Goal: Navigation & Orientation: Find specific page/section

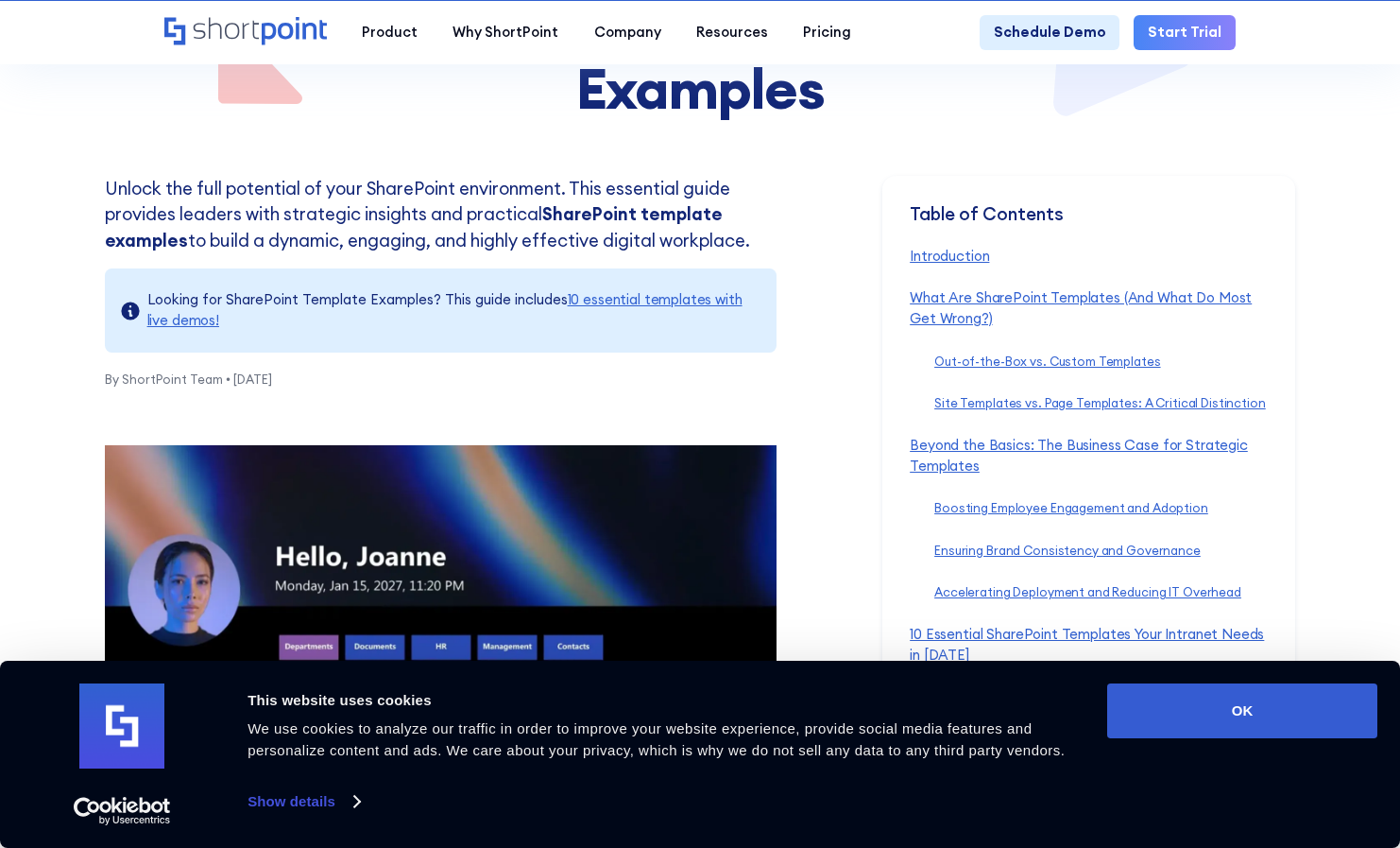
scroll to position [416, 0]
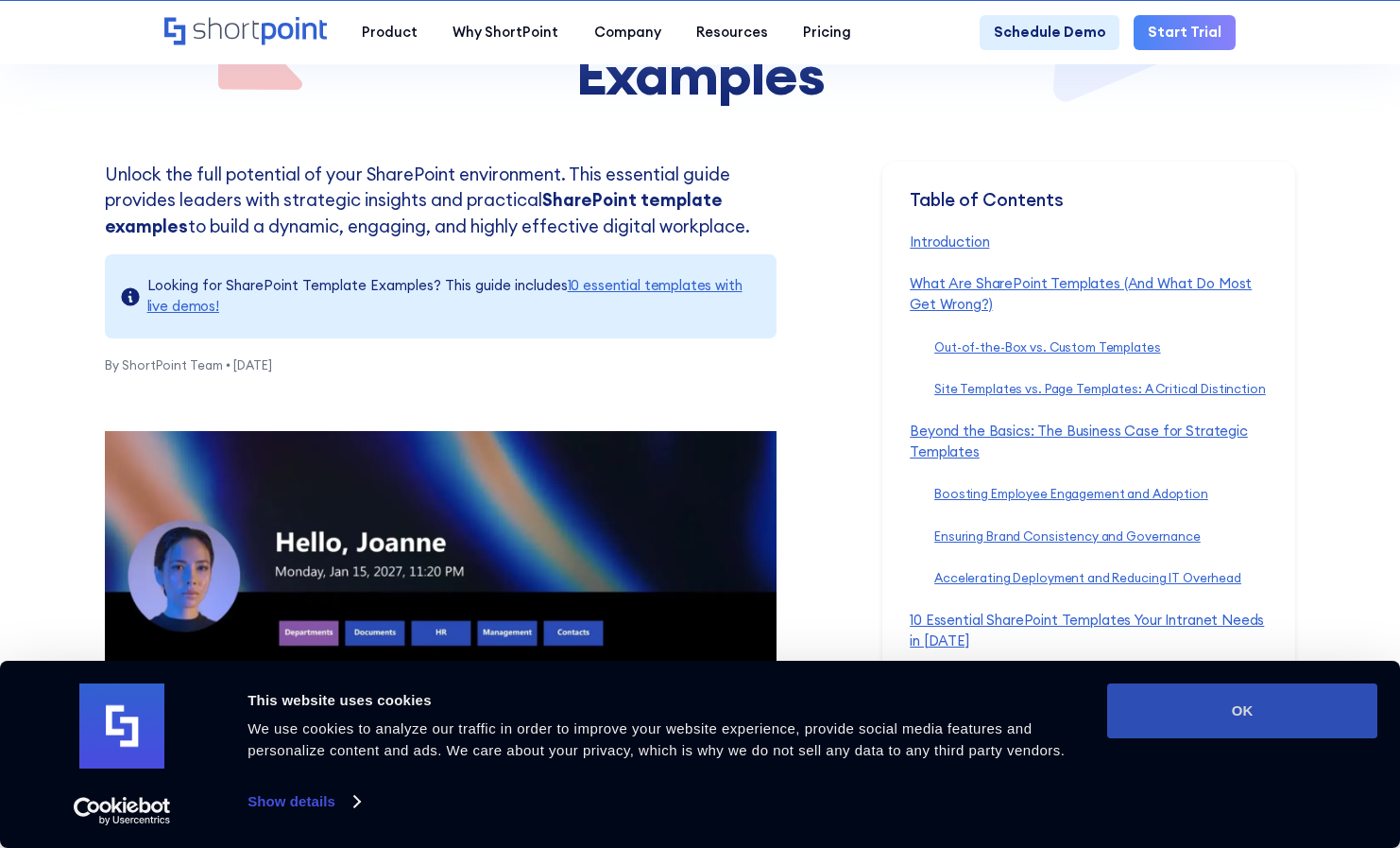
click at [1192, 713] on button "OK" at bounding box center [1241, 710] width 270 height 55
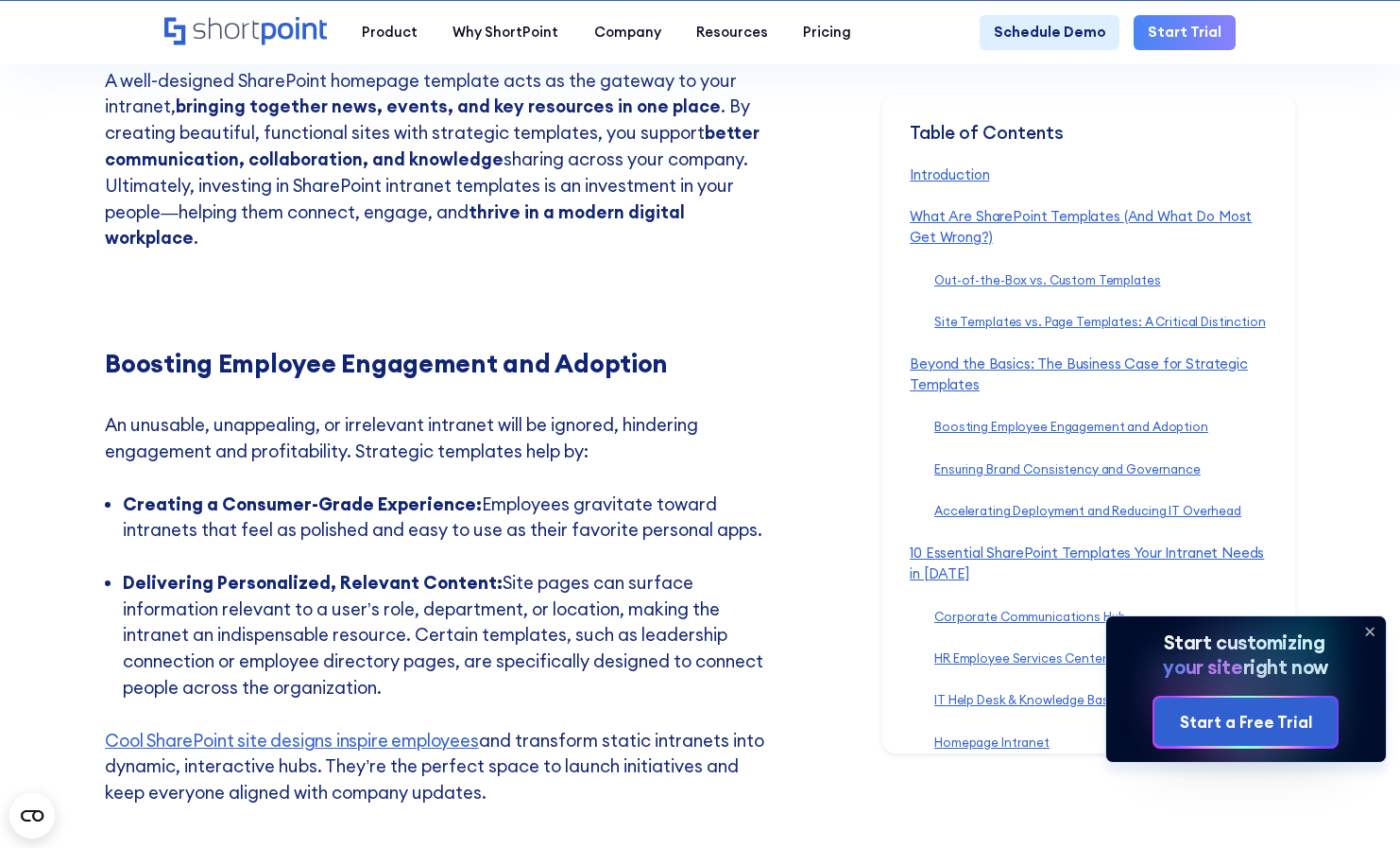
scroll to position [5325, 0]
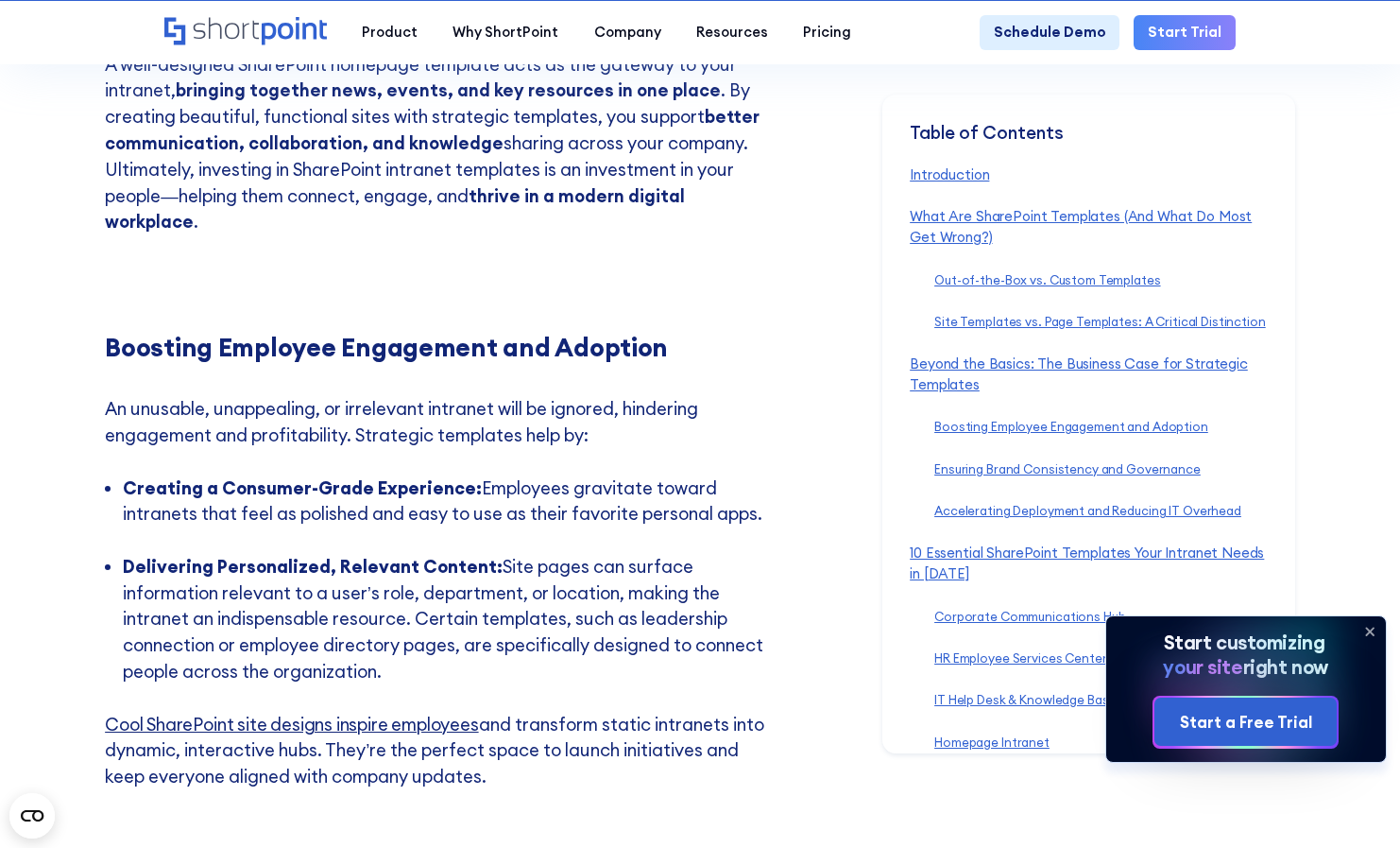
click at [449, 712] on link "Cool SharePoint site designs inspire employees" at bounding box center [291, 723] width 373 height 23
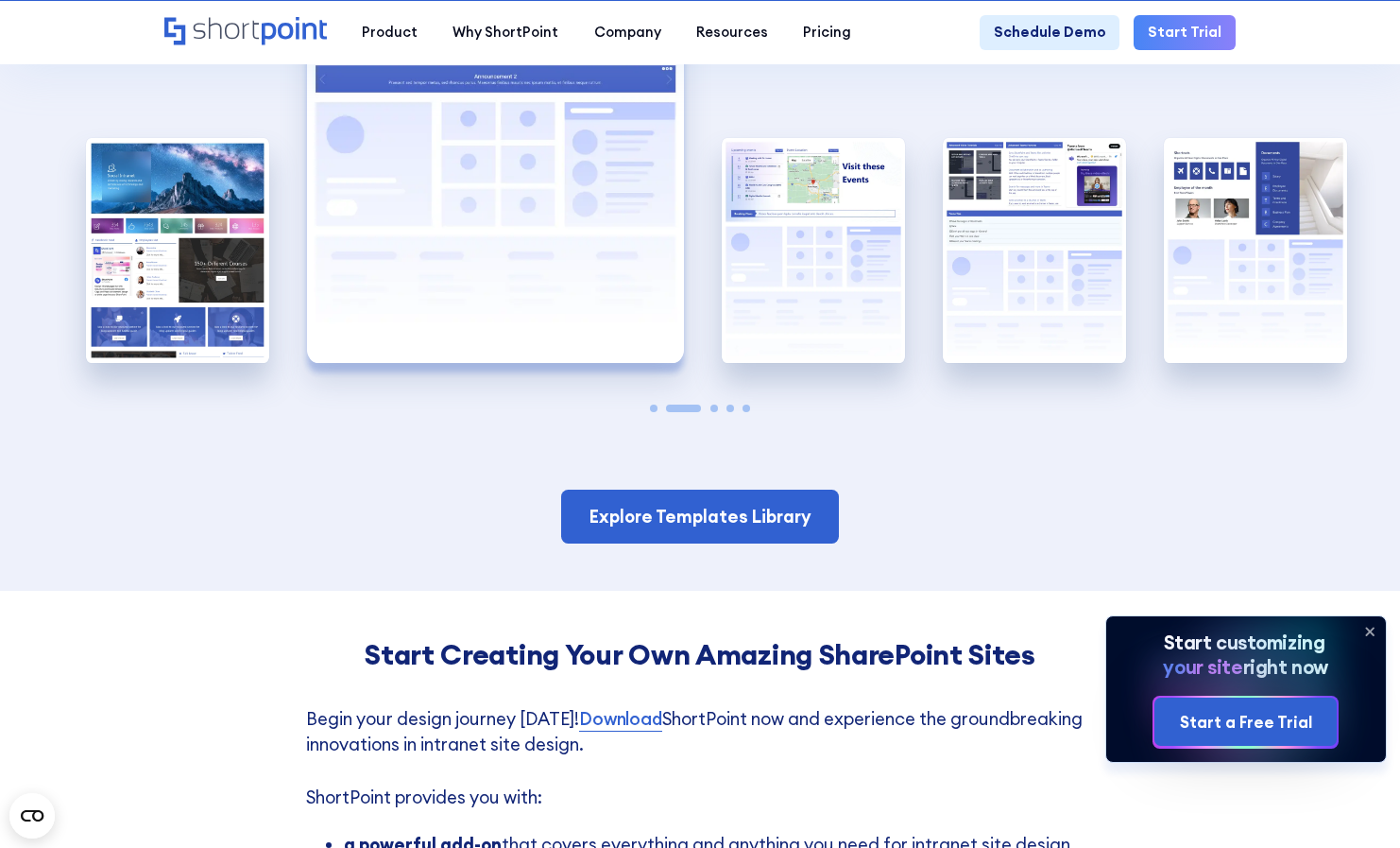
scroll to position [3224, 0]
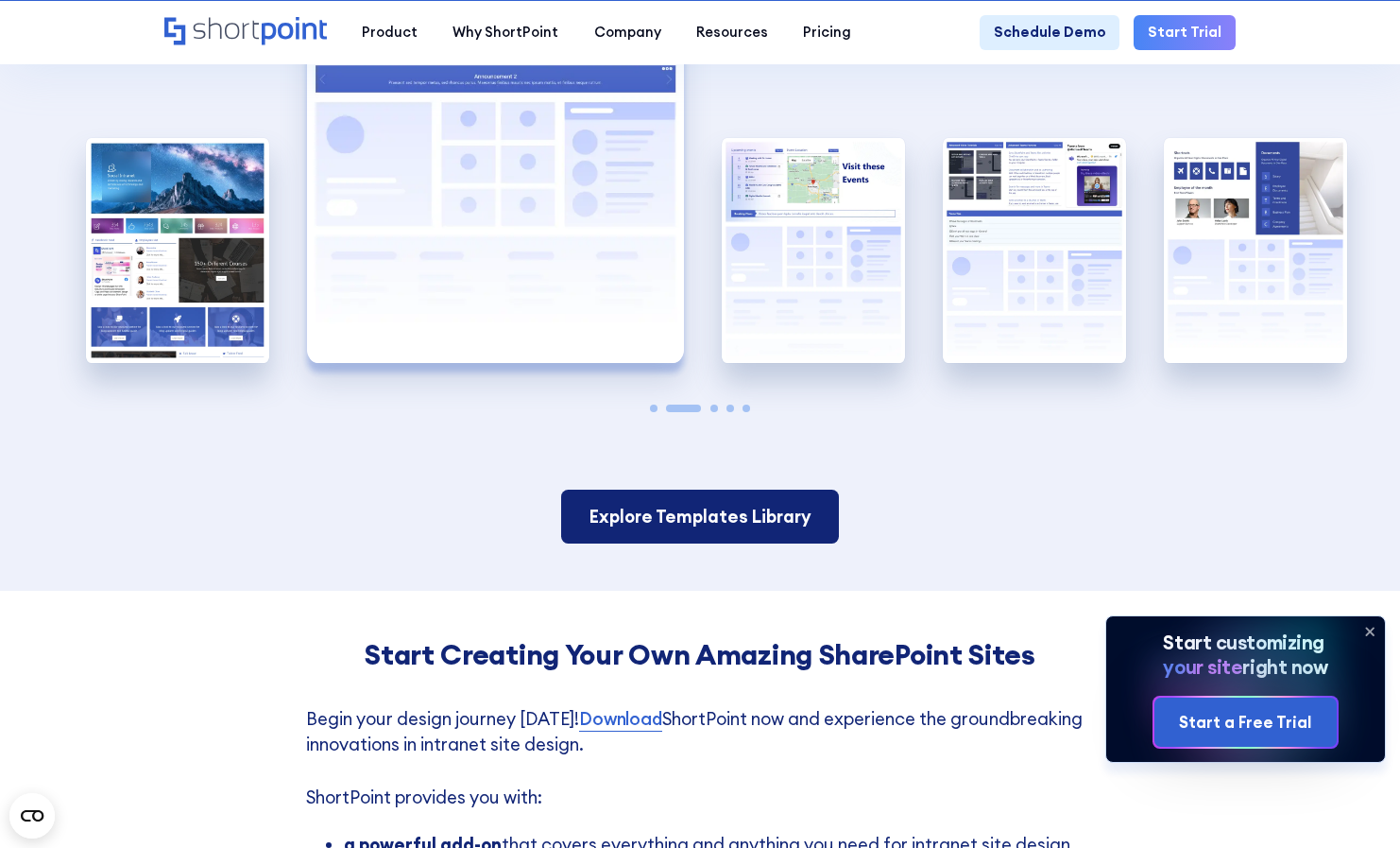
click at [723, 490] on link "Explore Templates Library" at bounding box center [700, 517] width 278 height 54
